Goal: Information Seeking & Learning: Learn about a topic

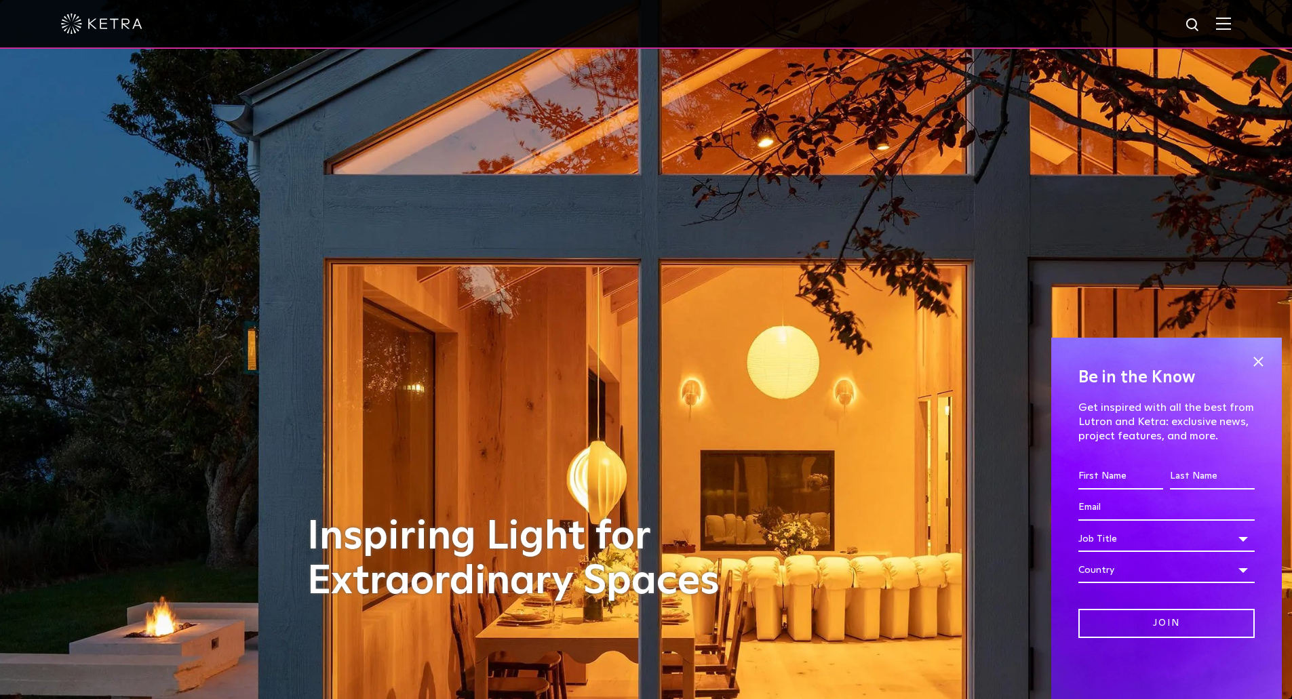
click at [1229, 22] on img at bounding box center [1223, 23] width 15 height 13
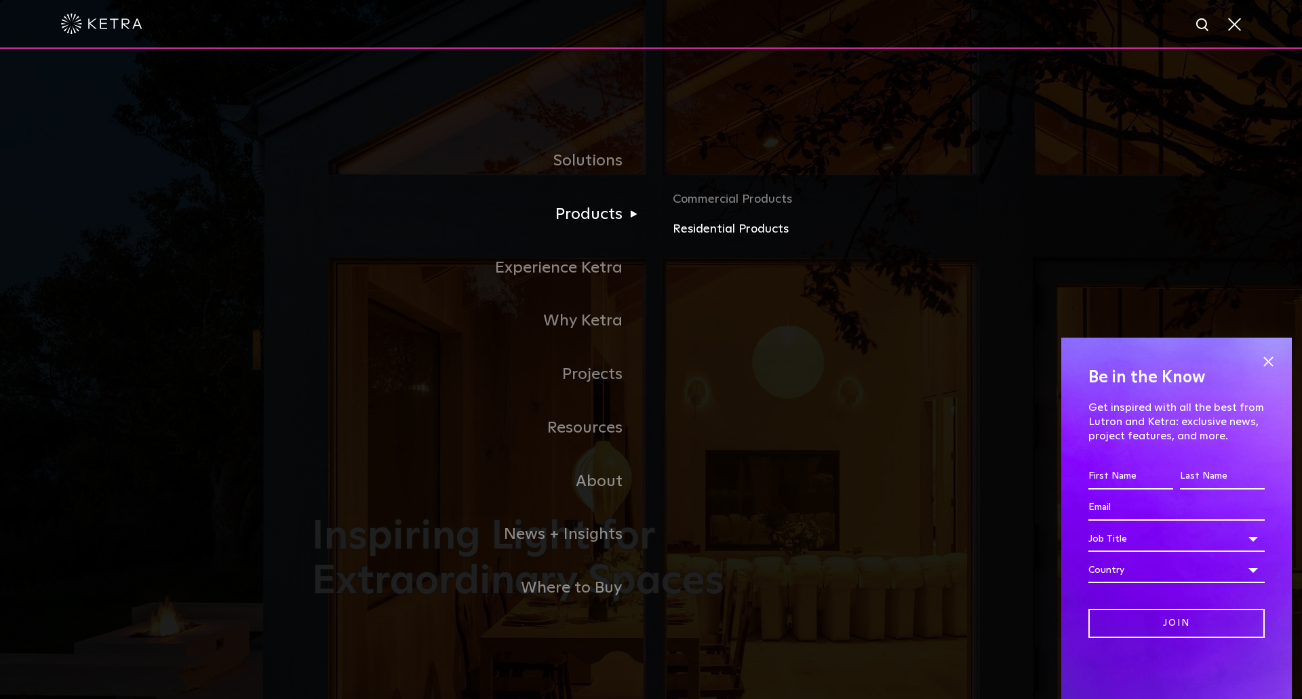
click at [705, 229] on link "Residential Products" at bounding box center [831, 230] width 317 height 20
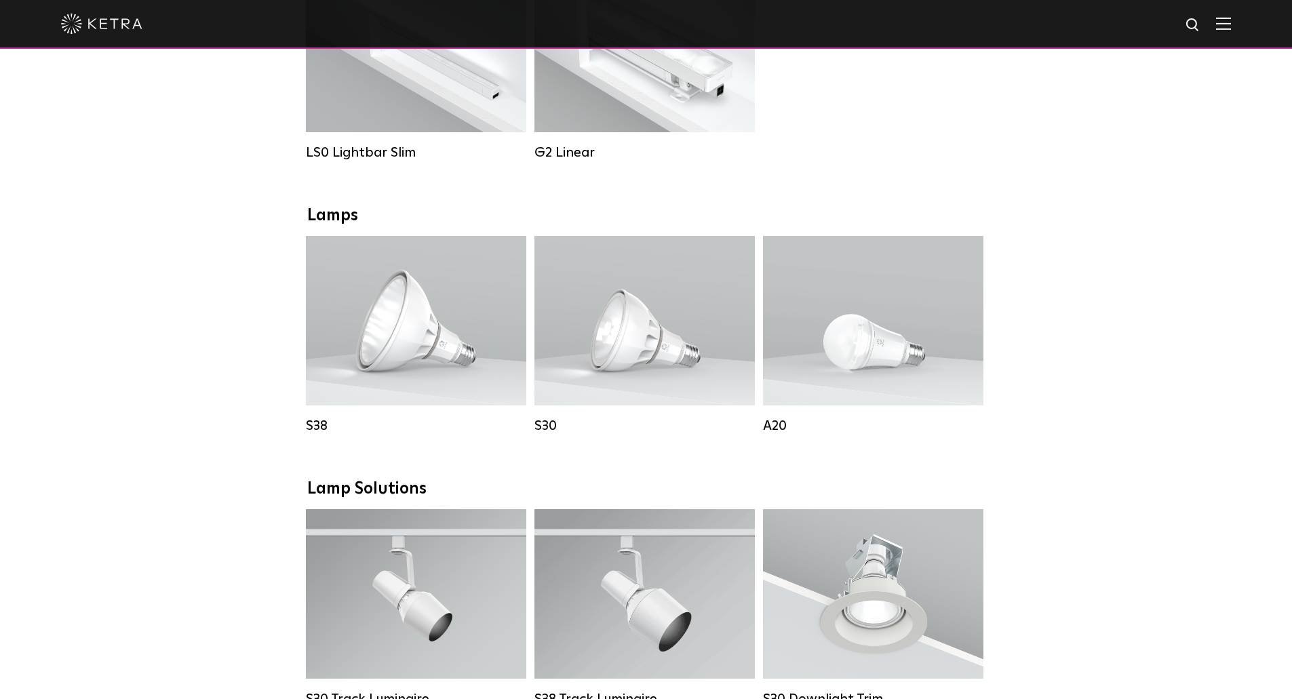
scroll to position [610, 0]
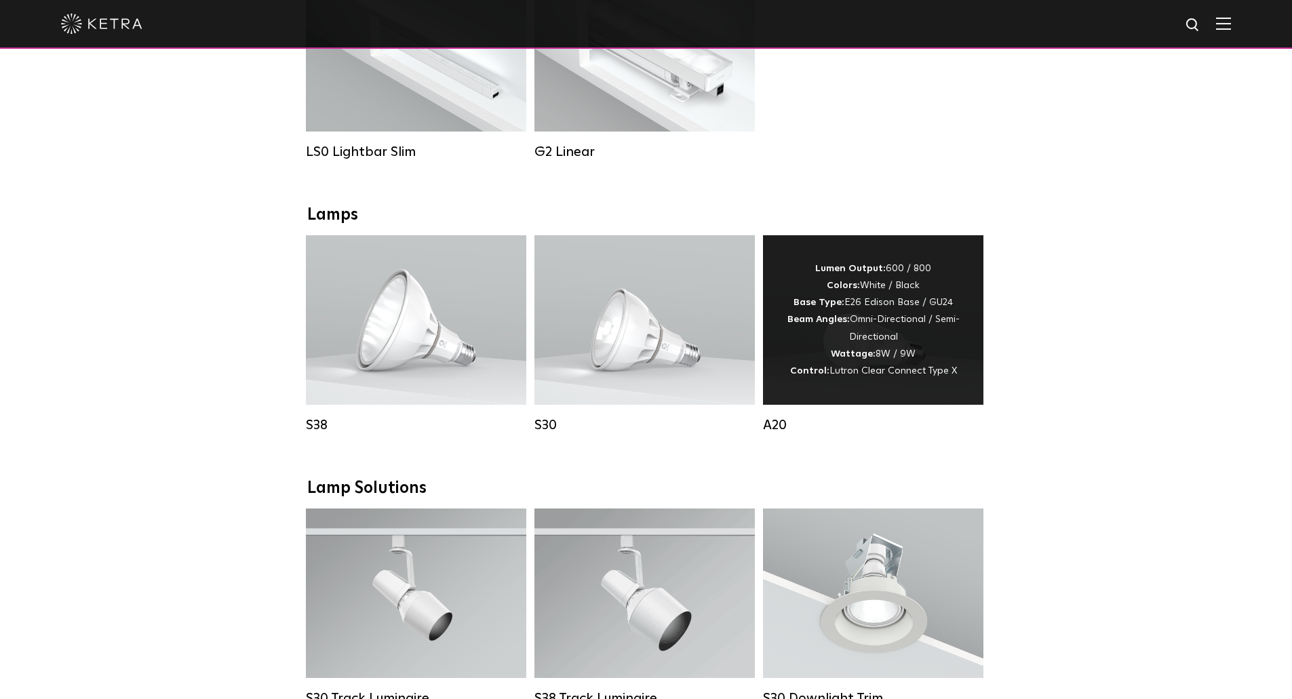
click at [847, 324] on strong "Beam Angles:" at bounding box center [818, 319] width 62 height 9
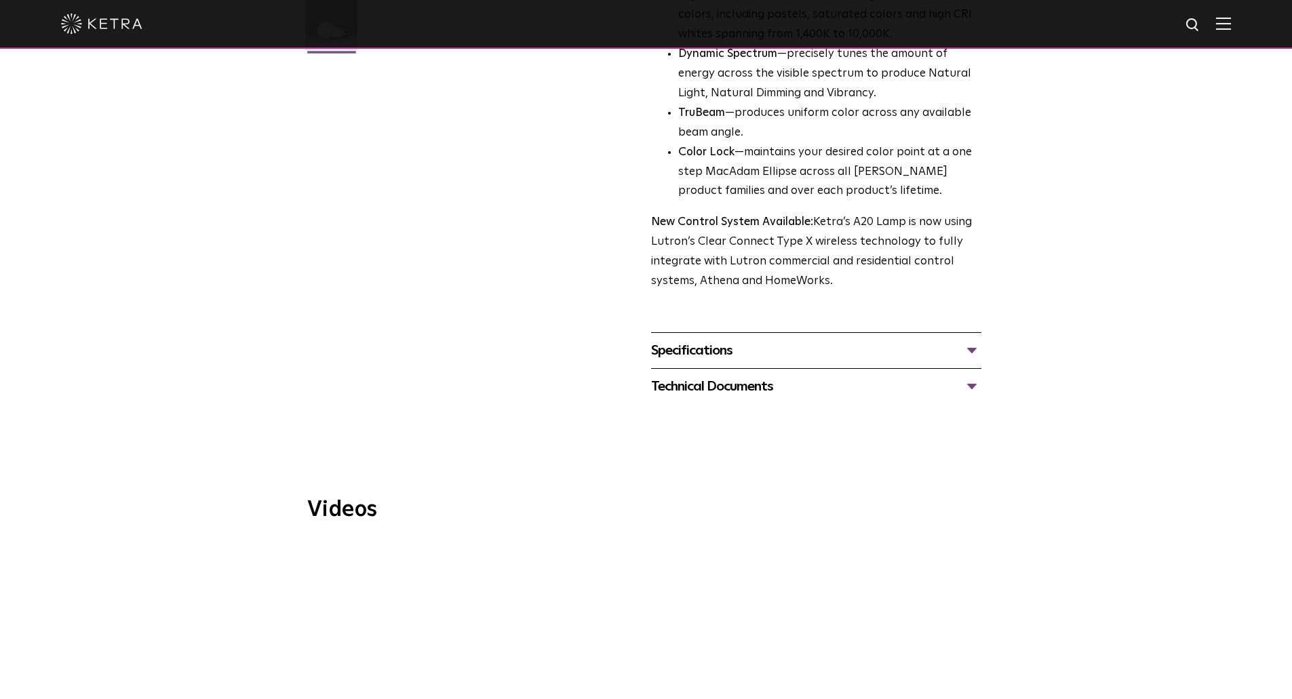
click at [779, 340] on div "Specifications" at bounding box center [816, 351] width 330 height 22
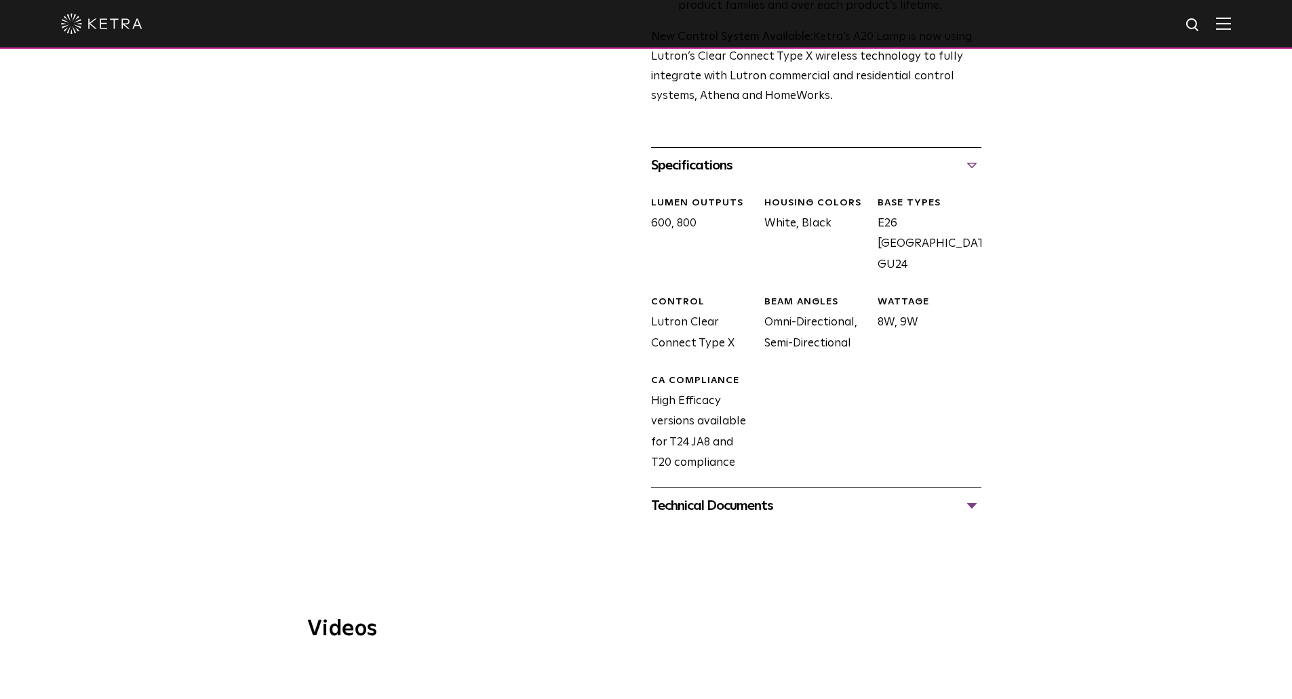
scroll to position [626, 0]
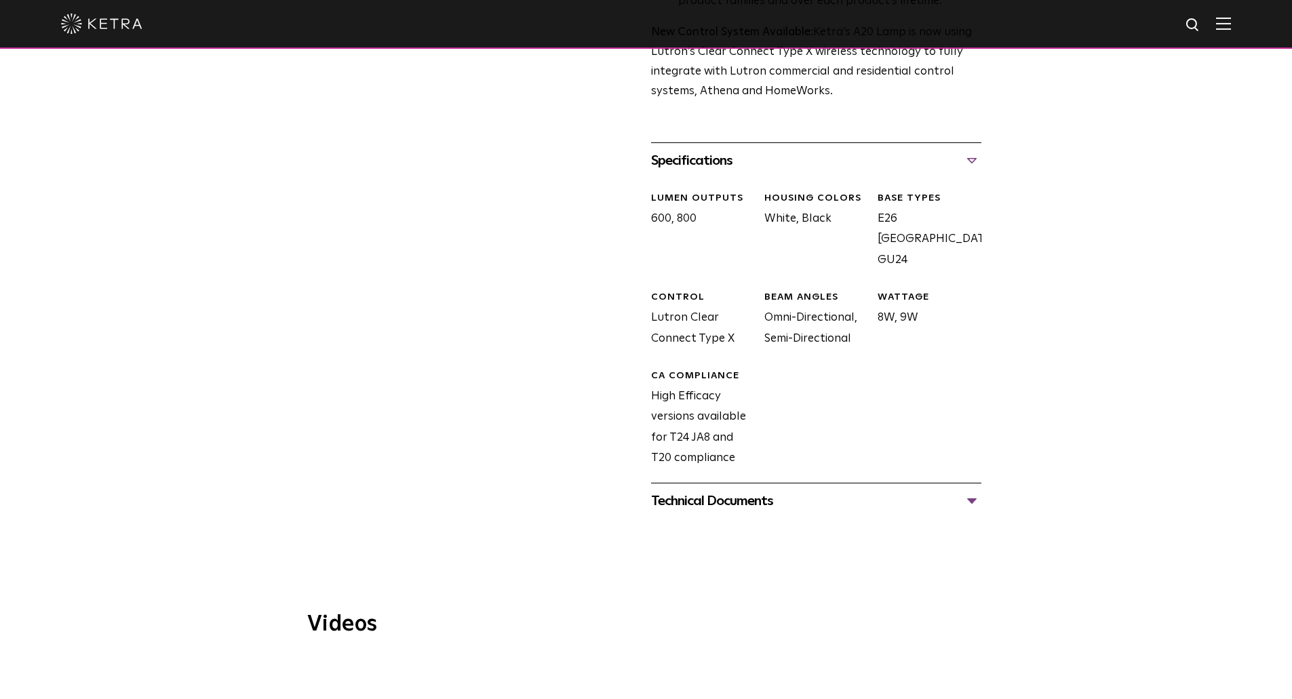
click at [717, 490] on div "Technical Documents" at bounding box center [816, 501] width 330 height 22
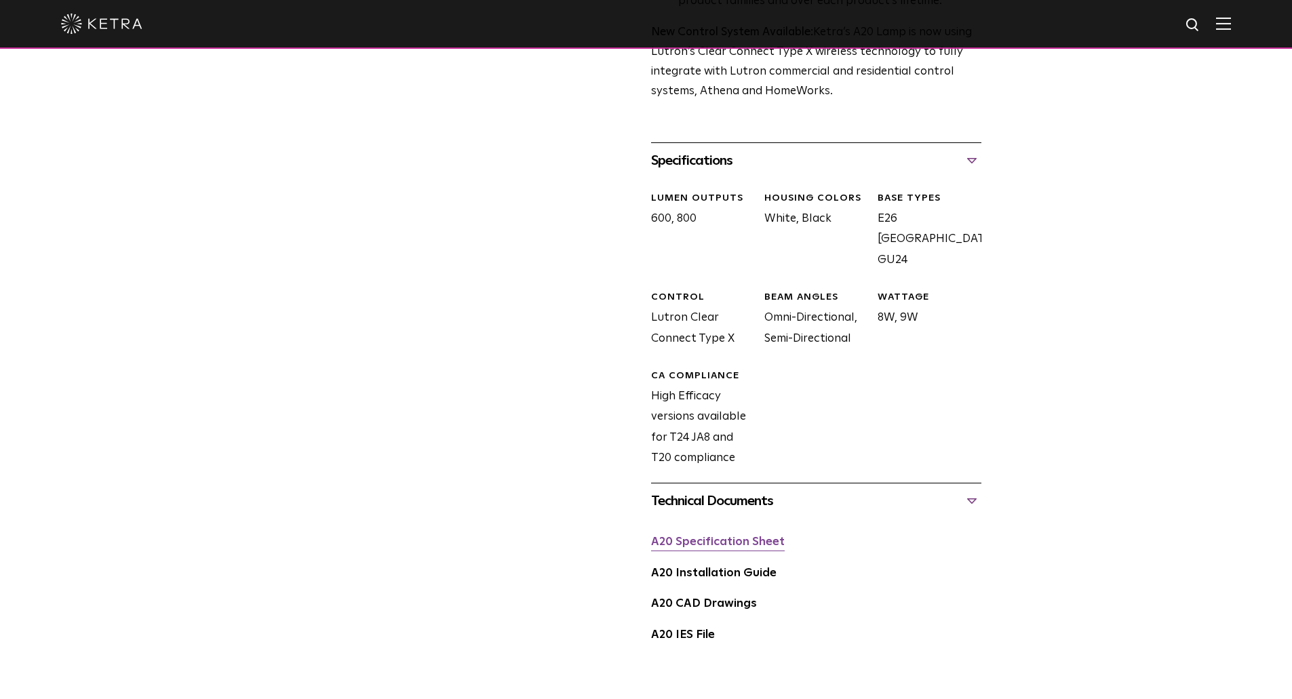
click at [719, 536] on link "A20 Specification Sheet" at bounding box center [718, 542] width 134 height 12
